Goal: Task Accomplishment & Management: Use online tool/utility

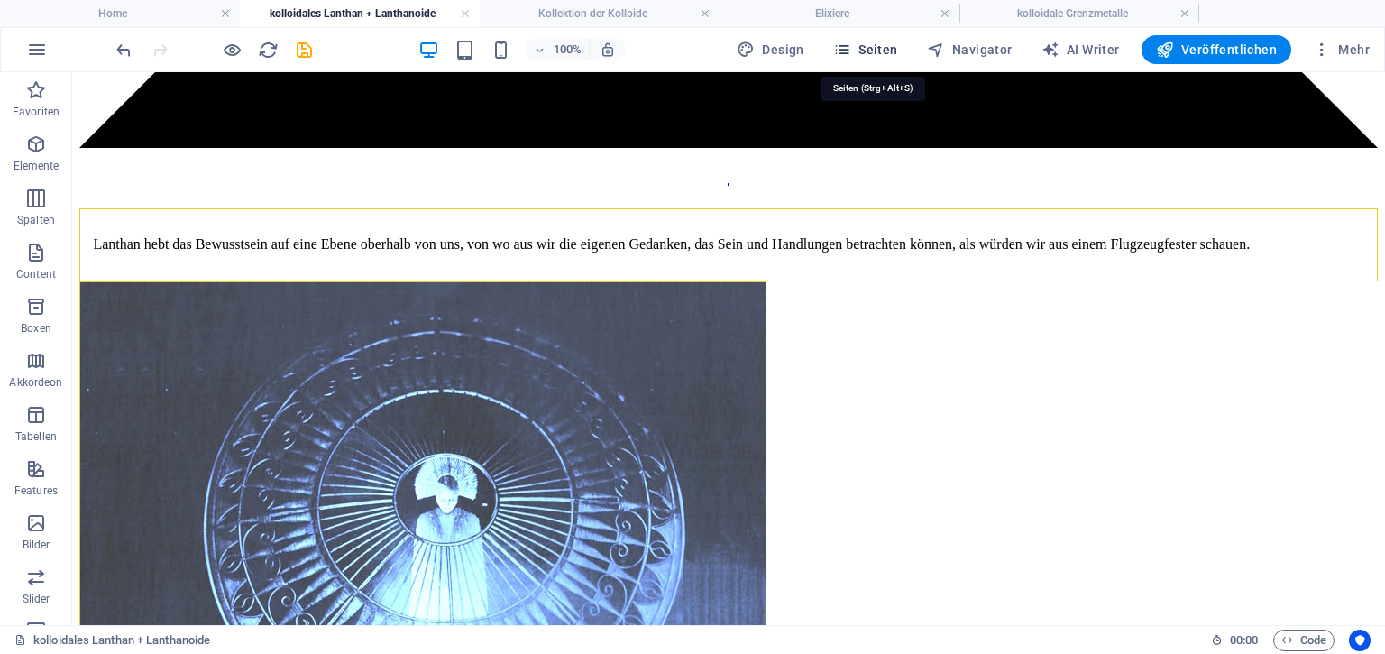
click at [880, 53] on span "Seiten" at bounding box center [865, 50] width 65 height 18
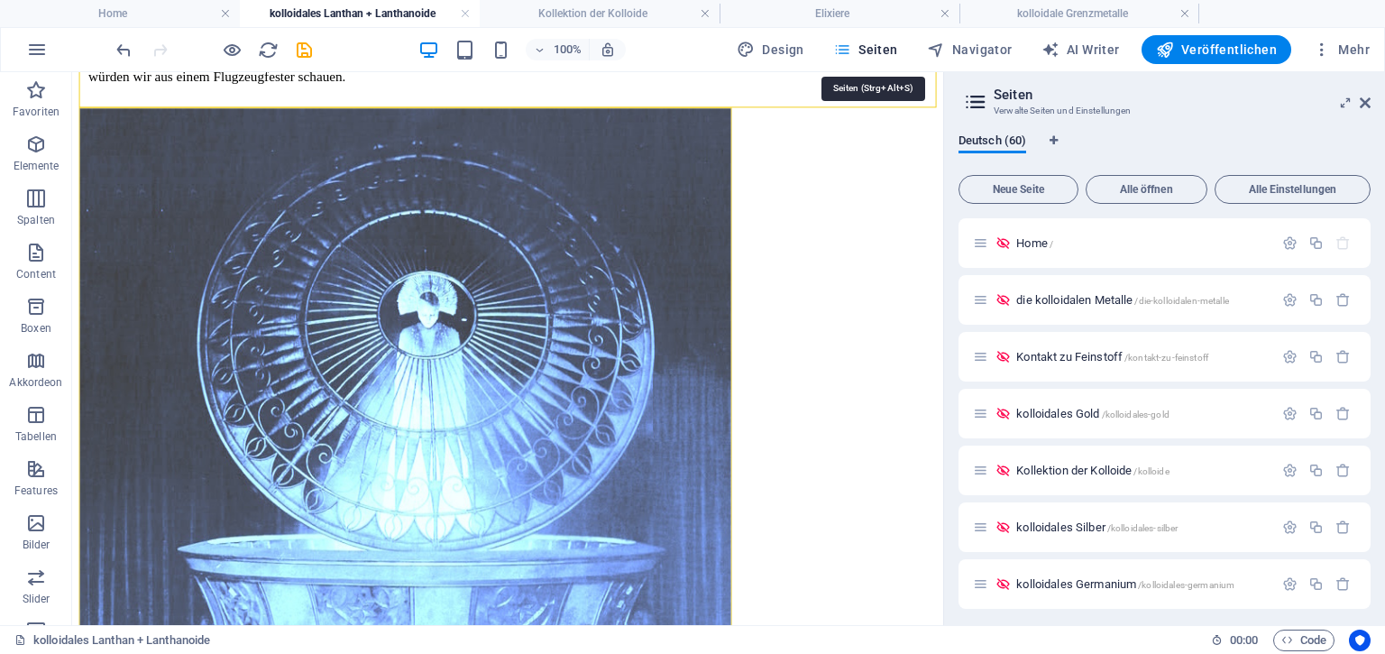
scroll to position [2555, 0]
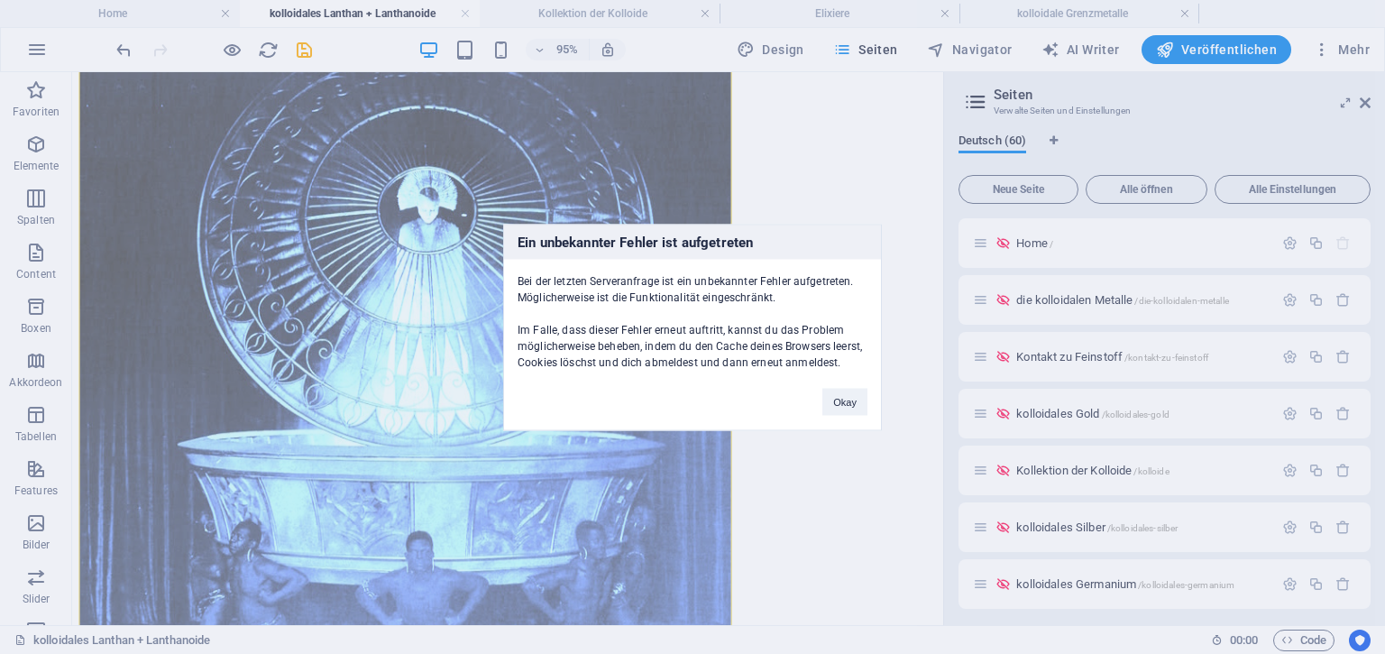
drag, startPoint x: 1368, startPoint y: 243, endPoint x: 1370, endPoint y: 272, distance: 29.9
click at [1370, 272] on div "Ein unbekannter Fehler ist aufgetreten Bei der letzten Serveranfrage ist ein un…" at bounding box center [692, 327] width 1385 height 654
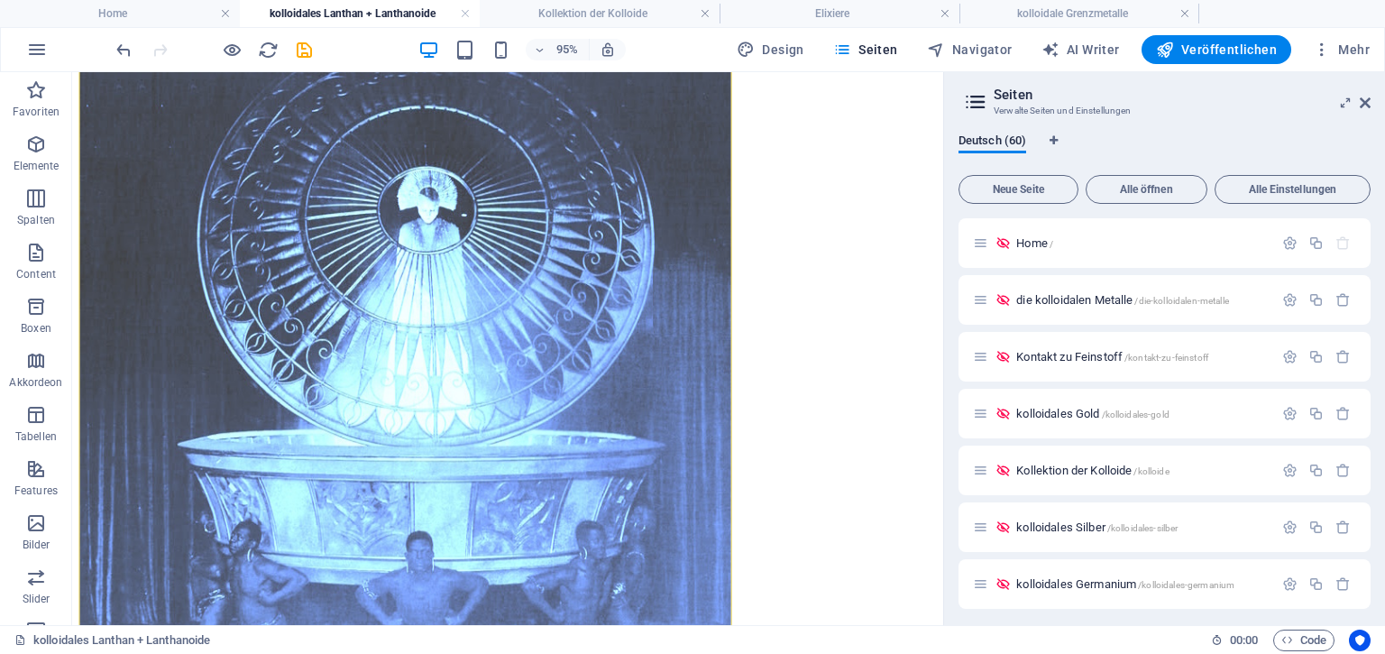
click at [1368, 238] on div "Deutsch (60) Neue Seite Alle öffnen Alle Einstellungen Home / die kolloidalen M…" at bounding box center [1164, 372] width 441 height 506
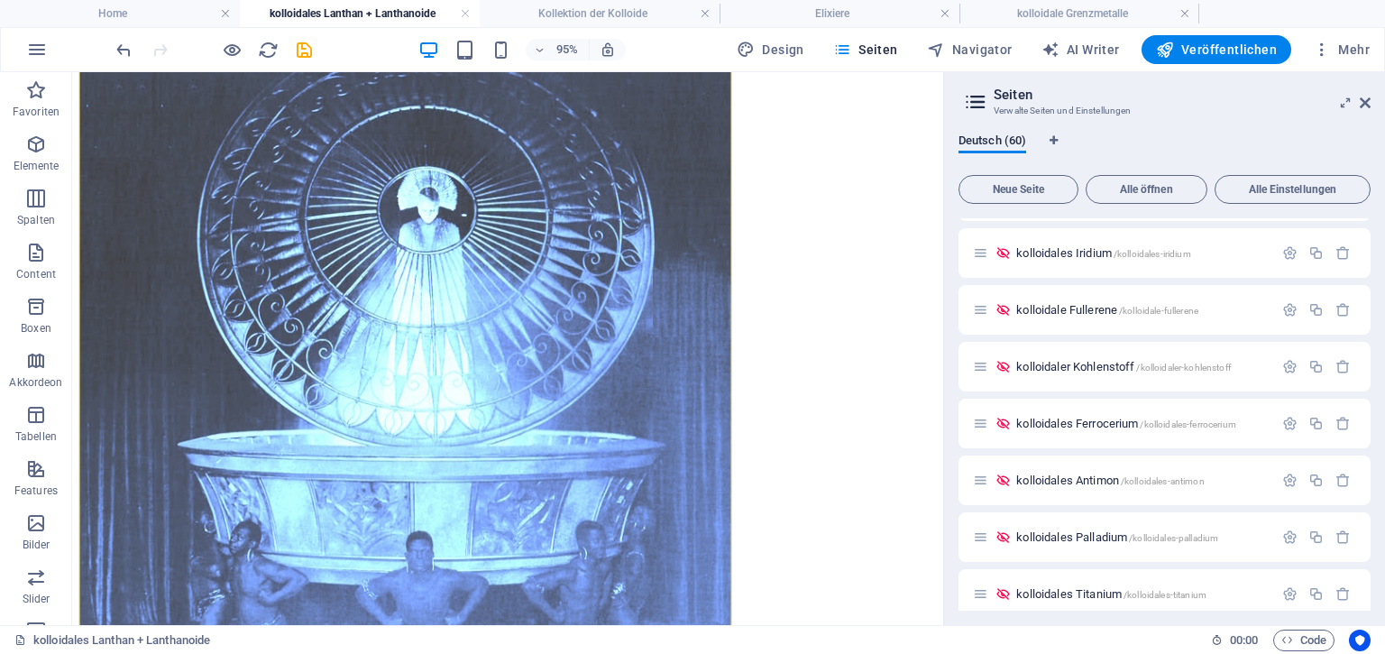
scroll to position [1259, 0]
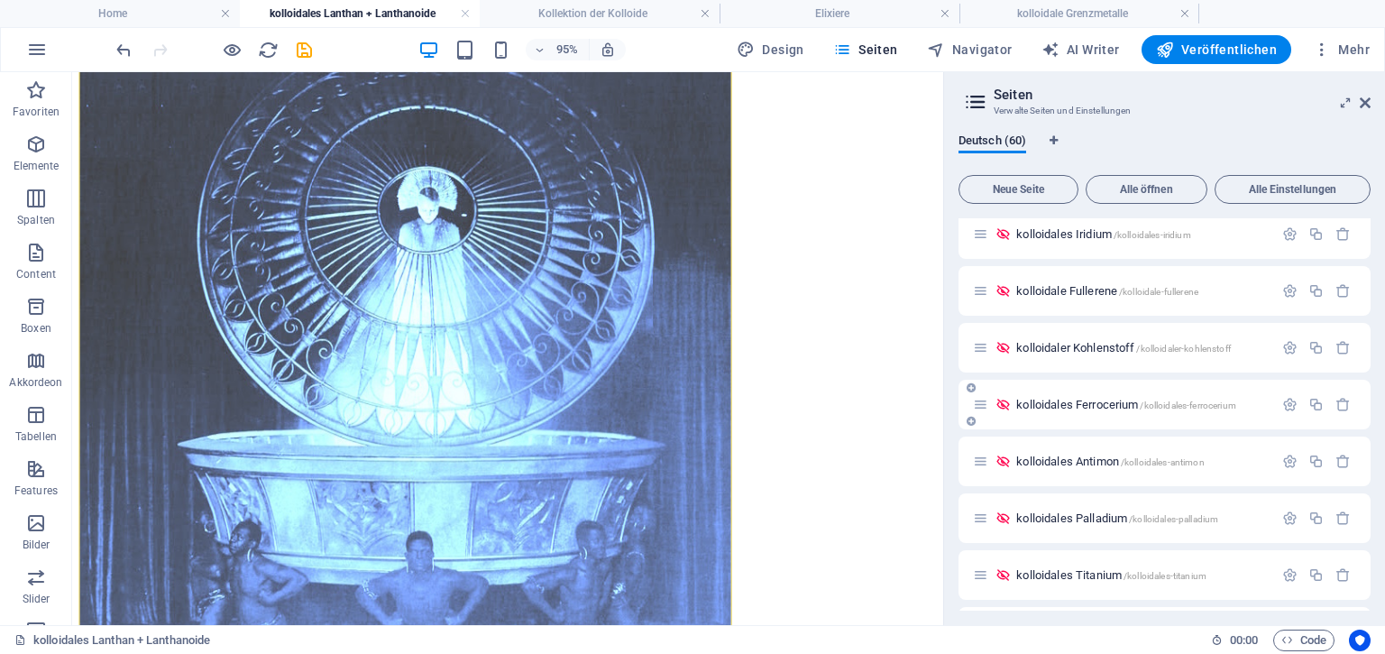
click at [1065, 403] on span "kolloidales Ferrocerium /kolloidales-ferrocerium" at bounding box center [1126, 405] width 220 height 14
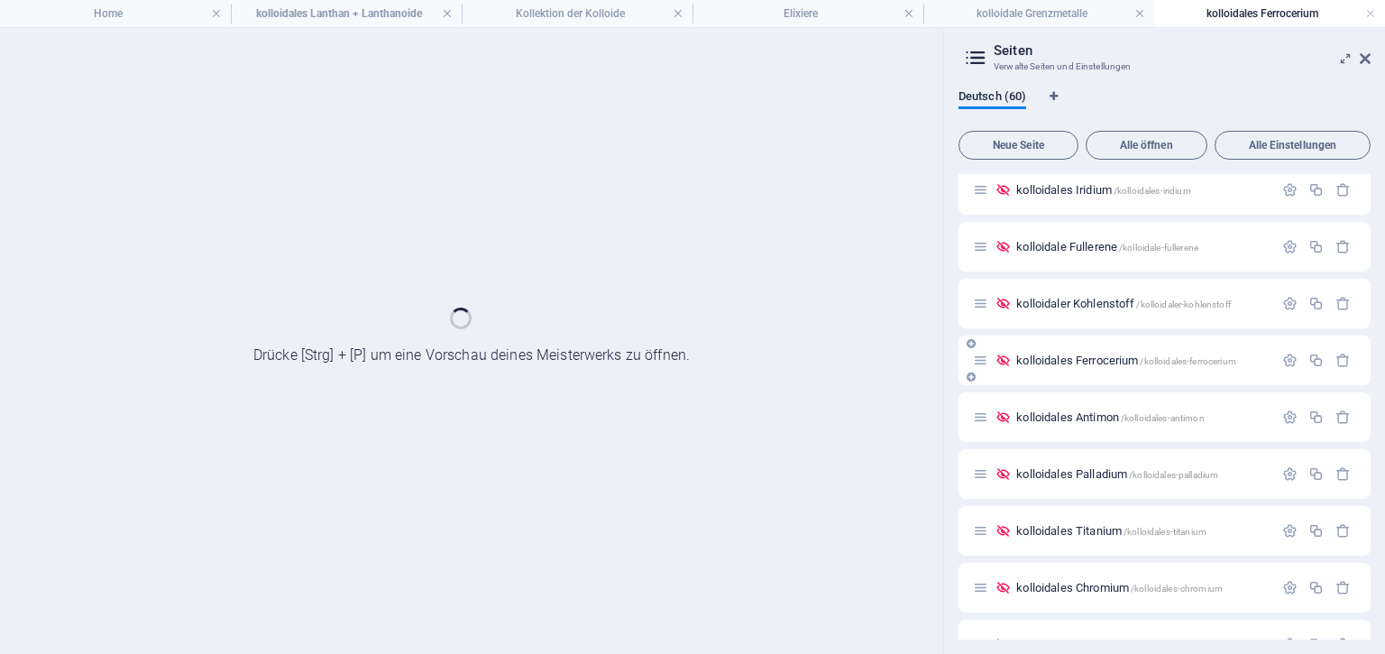
scroll to position [0, 0]
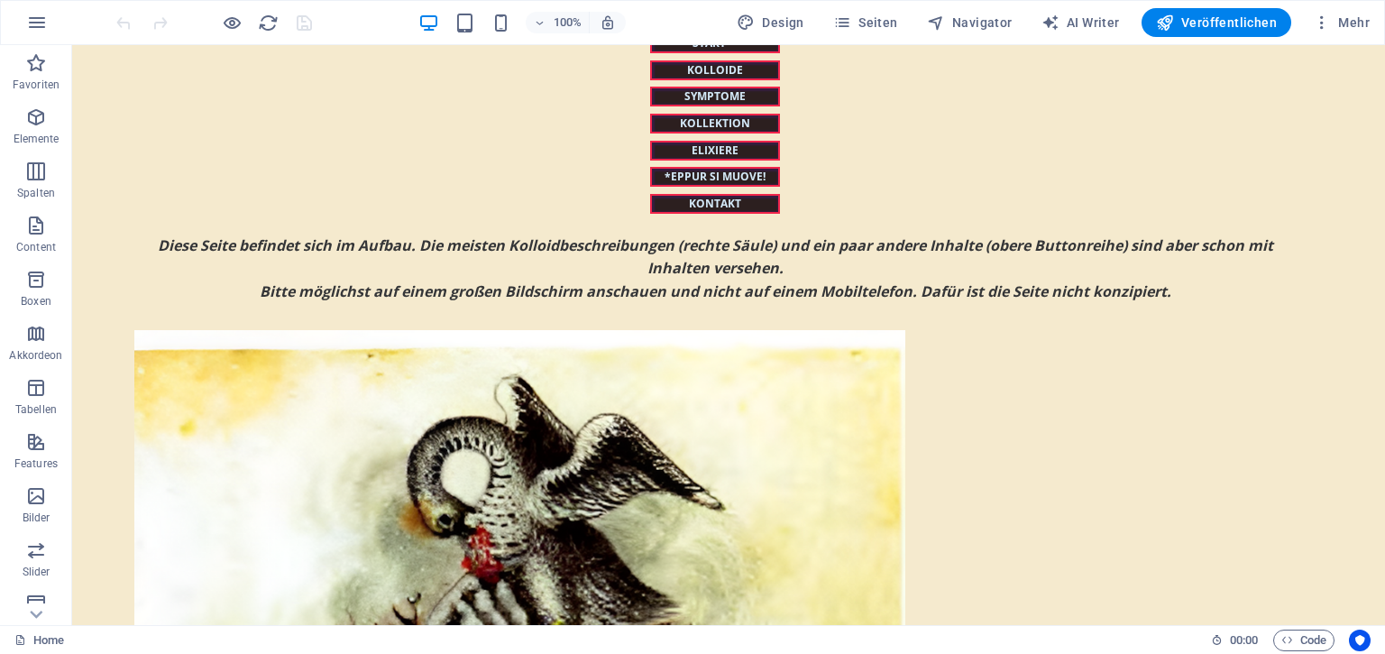
scroll to position [110, 0]
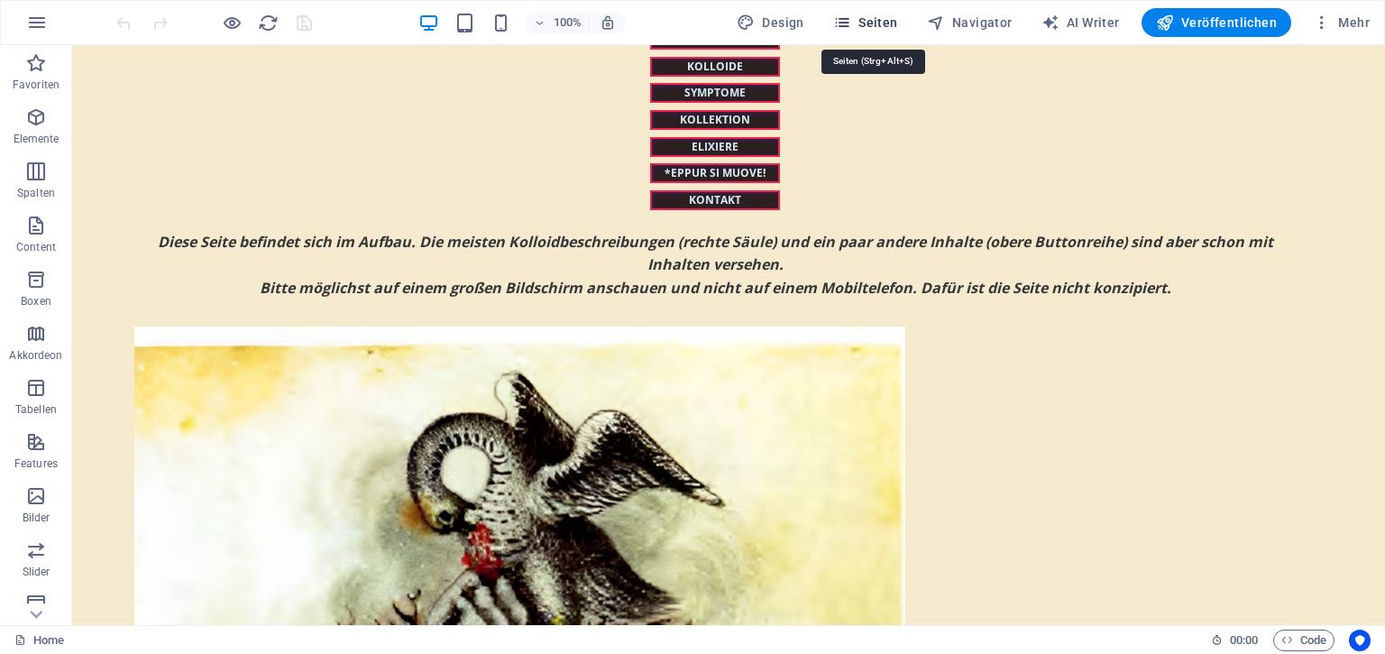
click at [876, 18] on span "Seiten" at bounding box center [865, 23] width 65 height 18
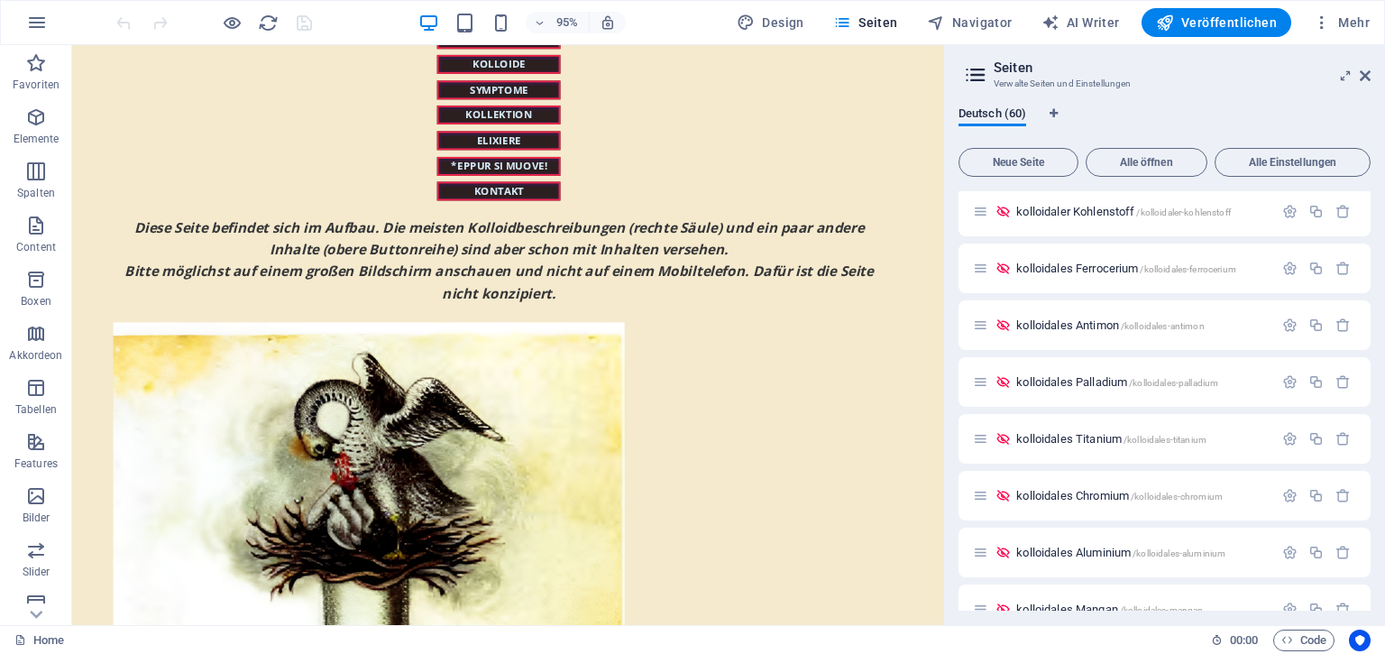
scroll to position [1268, 0]
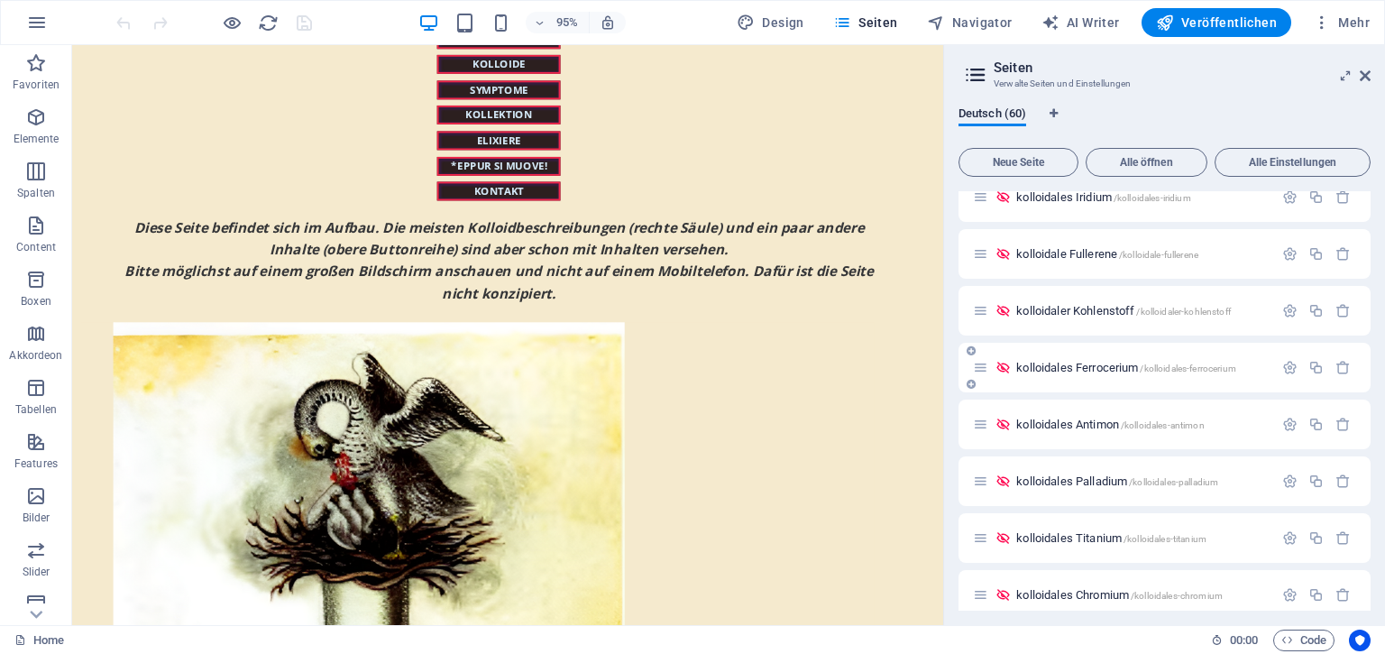
click at [1125, 362] on span "kolloidales Ferrocerium /kolloidales-ferrocerium" at bounding box center [1126, 368] width 220 height 14
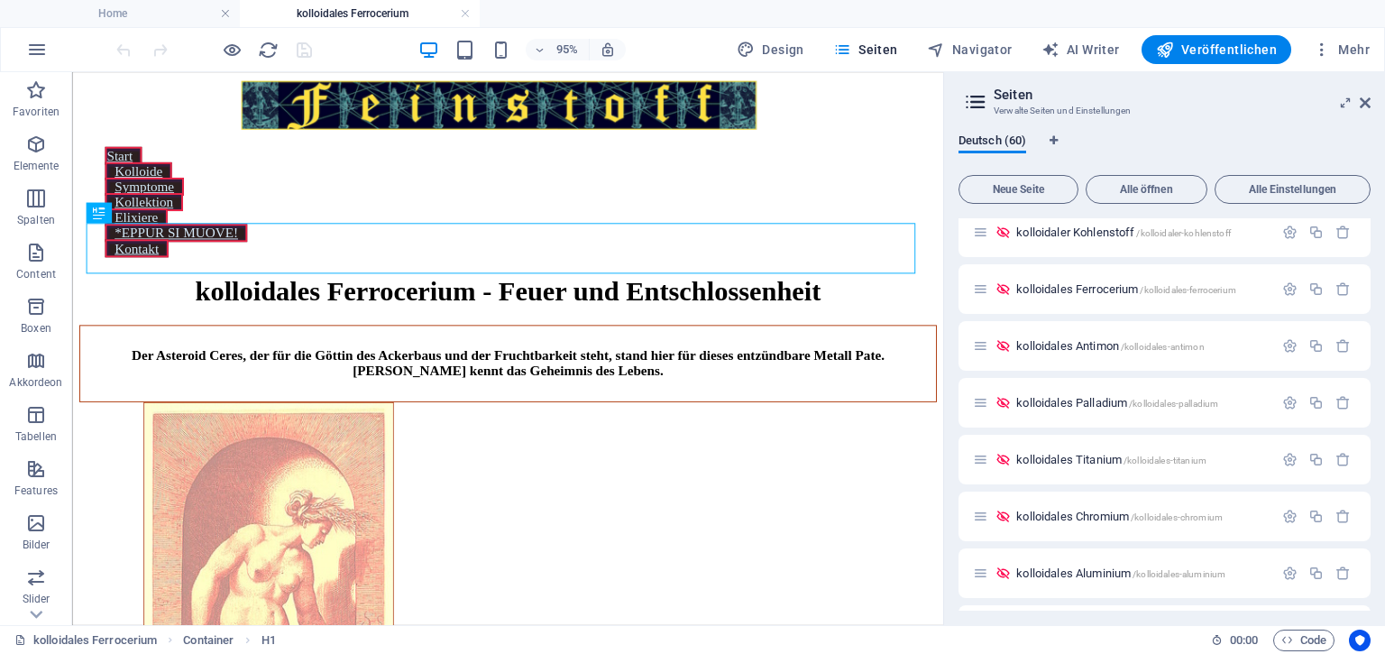
scroll to position [1431, 0]
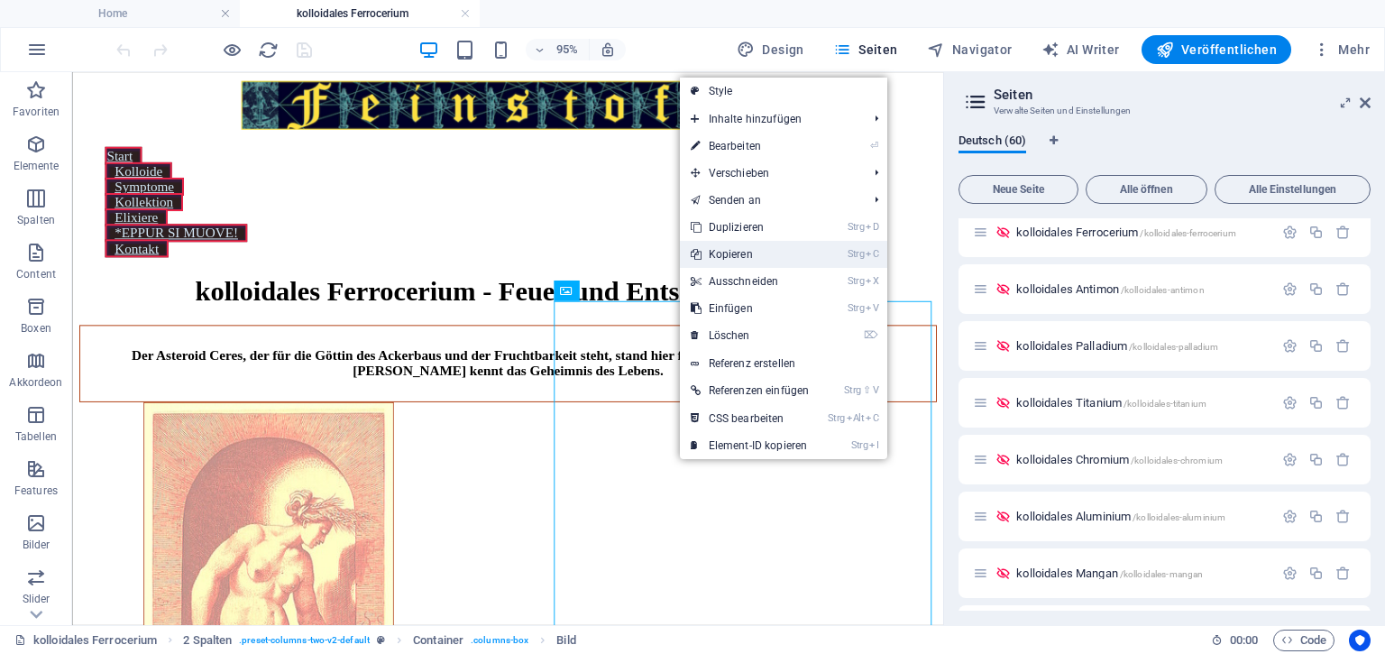
click at [721, 248] on link "Strg C Kopieren" at bounding box center [750, 254] width 141 height 27
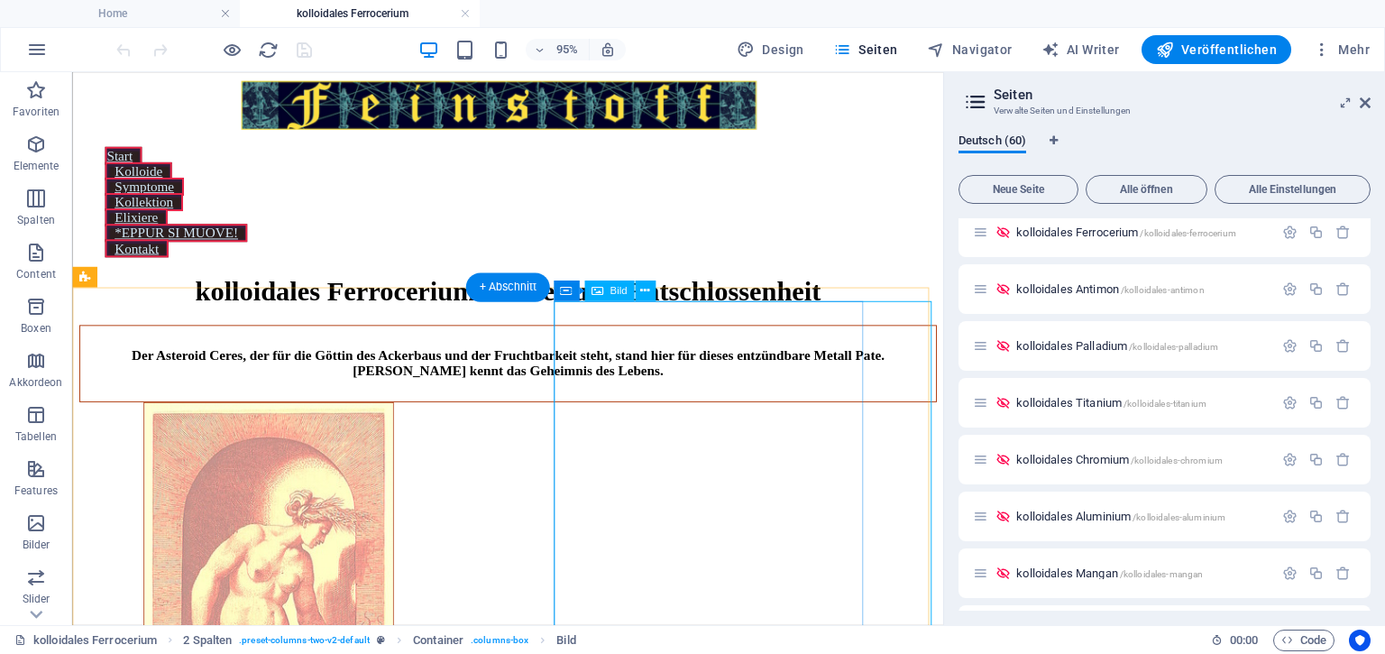
select select "px"
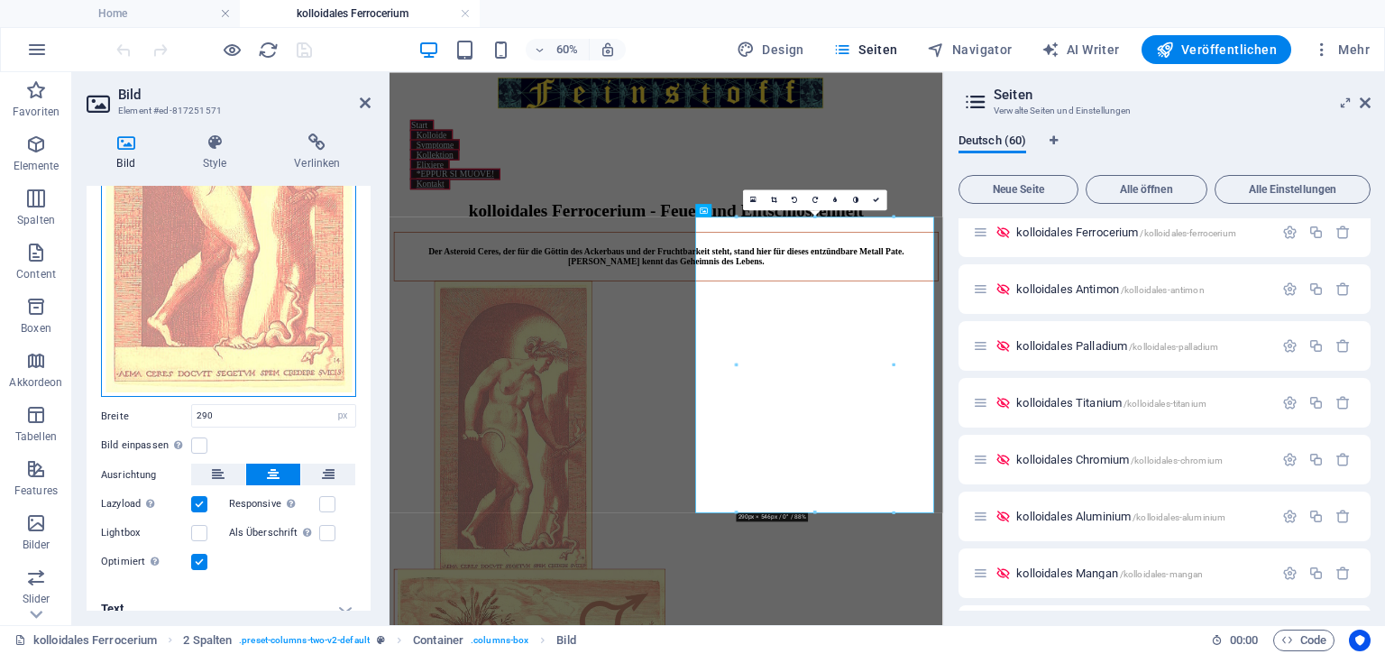
scroll to position [322, 0]
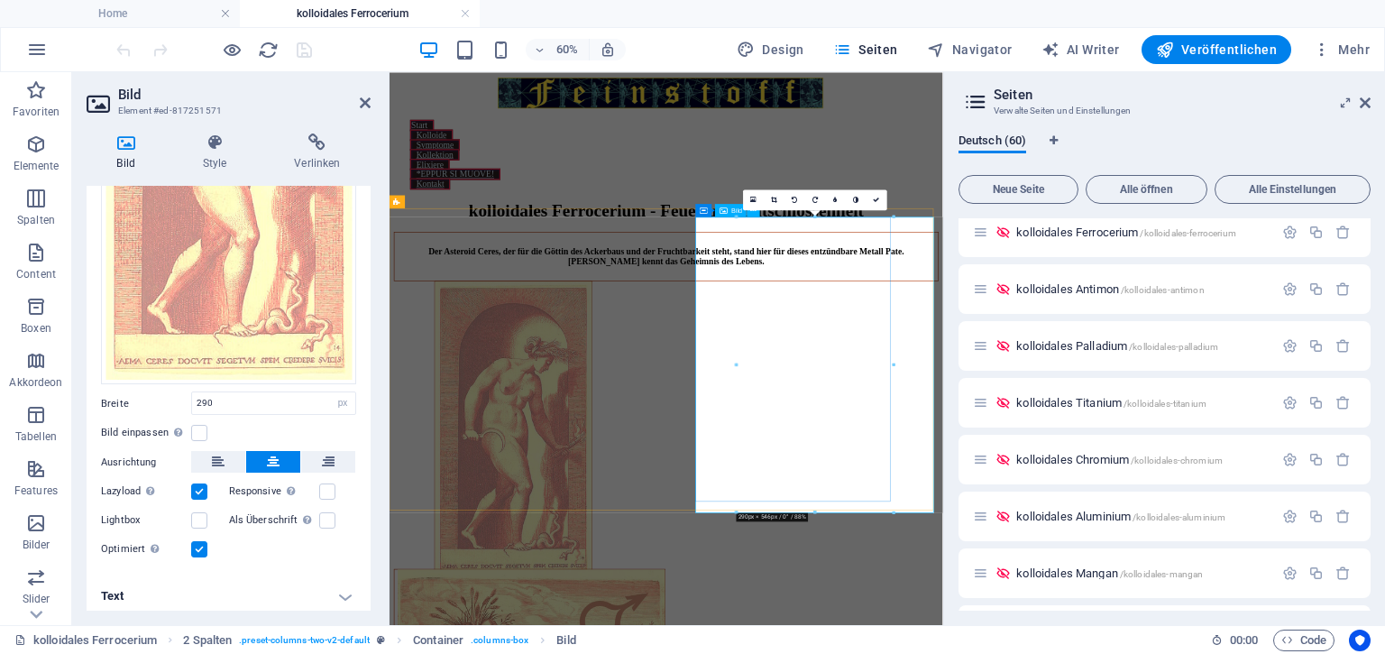
drag, startPoint x: 621, startPoint y: 362, endPoint x: 1084, endPoint y: 475, distance: 476.0
